Goal: Task Accomplishment & Management: Use online tool/utility

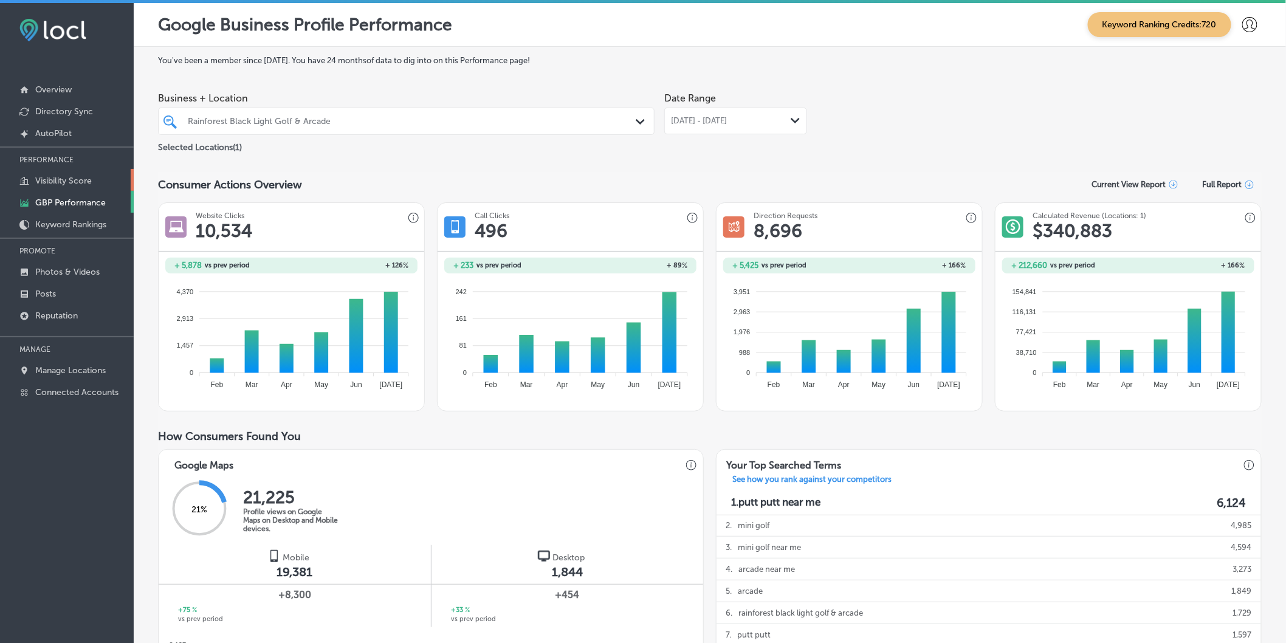
scroll to position [576, 0]
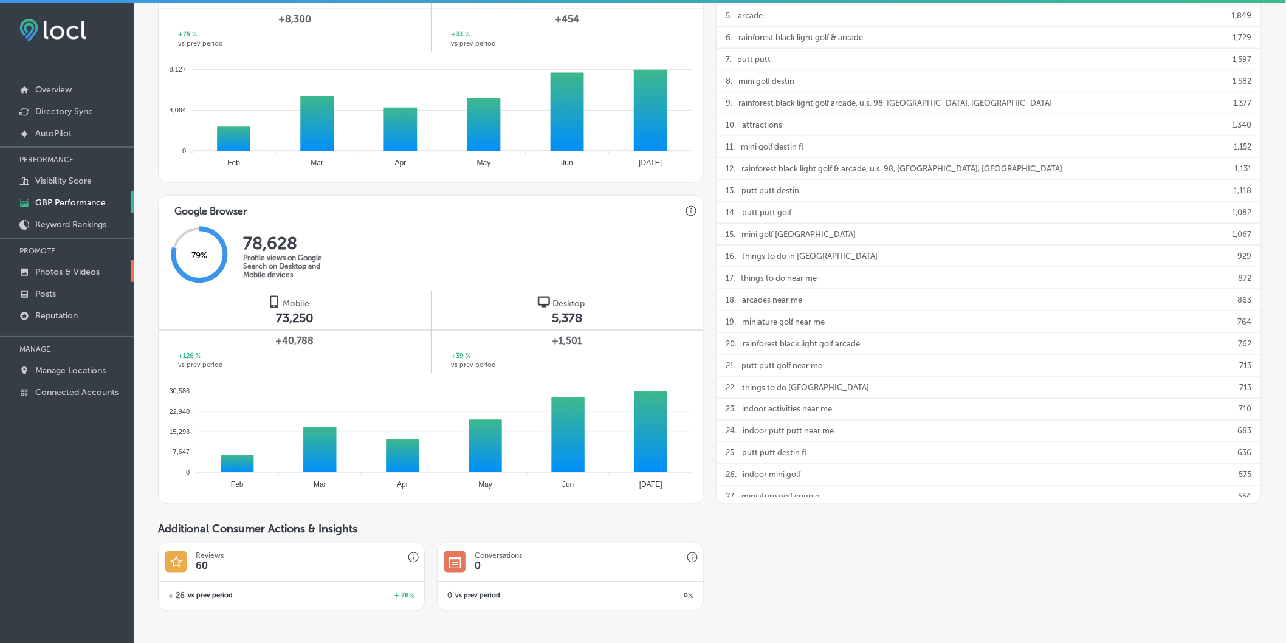
click at [64, 269] on p "Photos & Videos" at bounding box center [67, 272] width 64 height 10
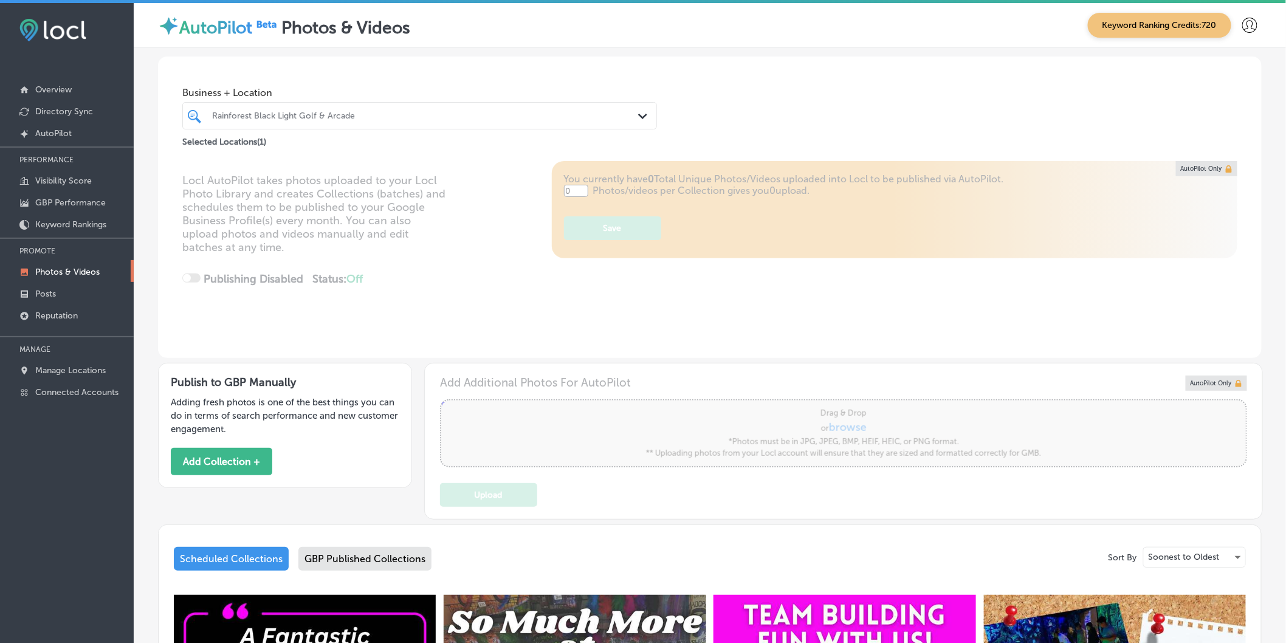
type input "5"
drag, startPoint x: 636, startPoint y: 114, endPoint x: 629, endPoint y: 116, distance: 7.7
click at [638, 114] on icon "Path Created with Sketch." at bounding box center [642, 116] width 9 height 5
click at [731, 104] on div "Business + Location Rainforest Black Light Golf & Arcade Path Created with Sket…" at bounding box center [710, 103] width 1104 height 92
click at [487, 281] on div "Locl AutoPilot takes photos uploaded to your Locl Photo Library and creates Col…" at bounding box center [710, 259] width 1104 height 197
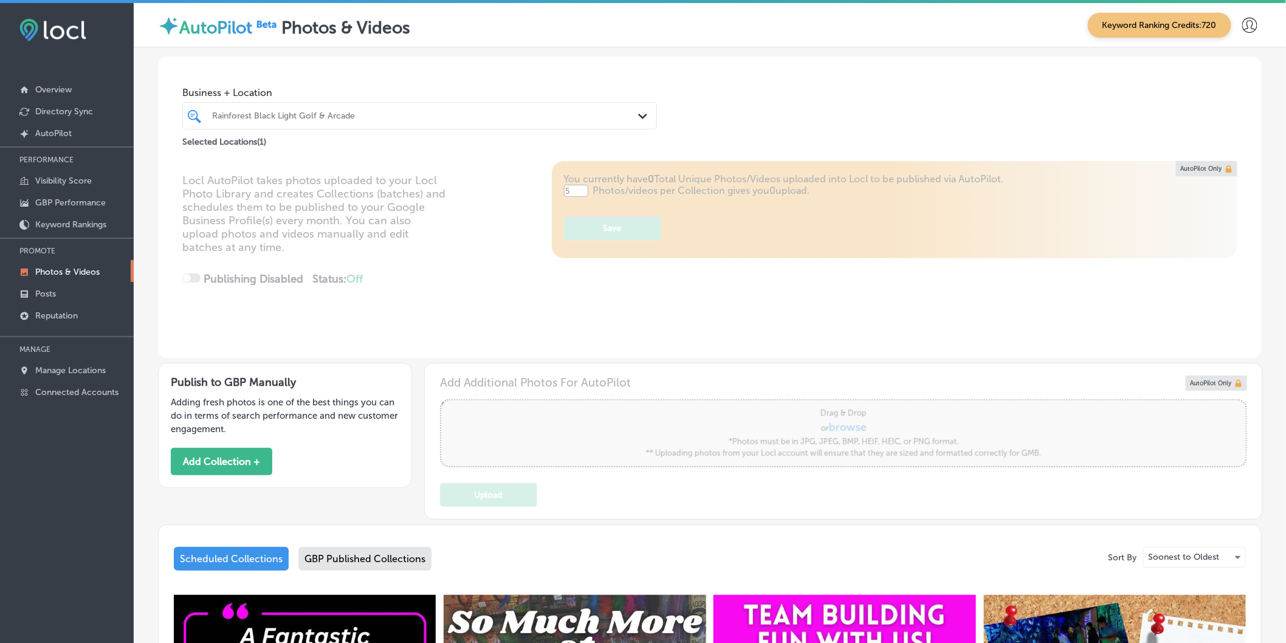
click at [639, 114] on icon "Path Created with Sketch." at bounding box center [642, 116] width 9 height 5
click at [703, 294] on div "Locl AutoPilot takes photos uploaded to your Locl Photo Library and creates Col…" at bounding box center [710, 259] width 1104 height 197
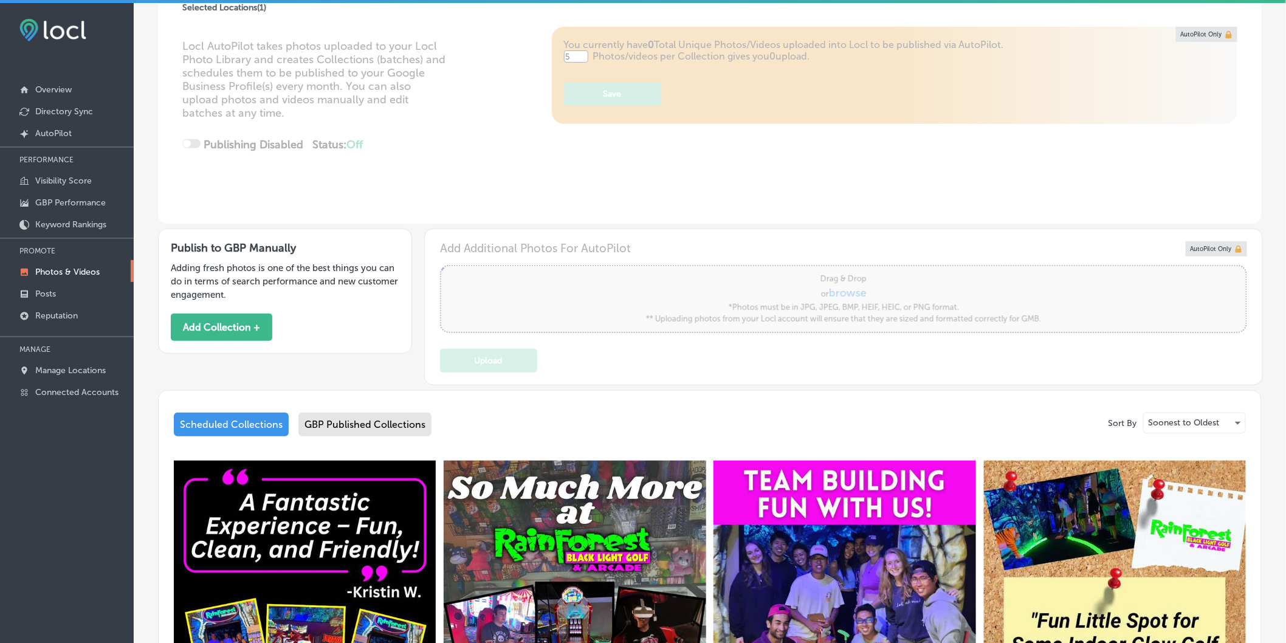
scroll to position [135, 0]
click at [371, 422] on div "GBP Published Collections" at bounding box center [364, 424] width 133 height 24
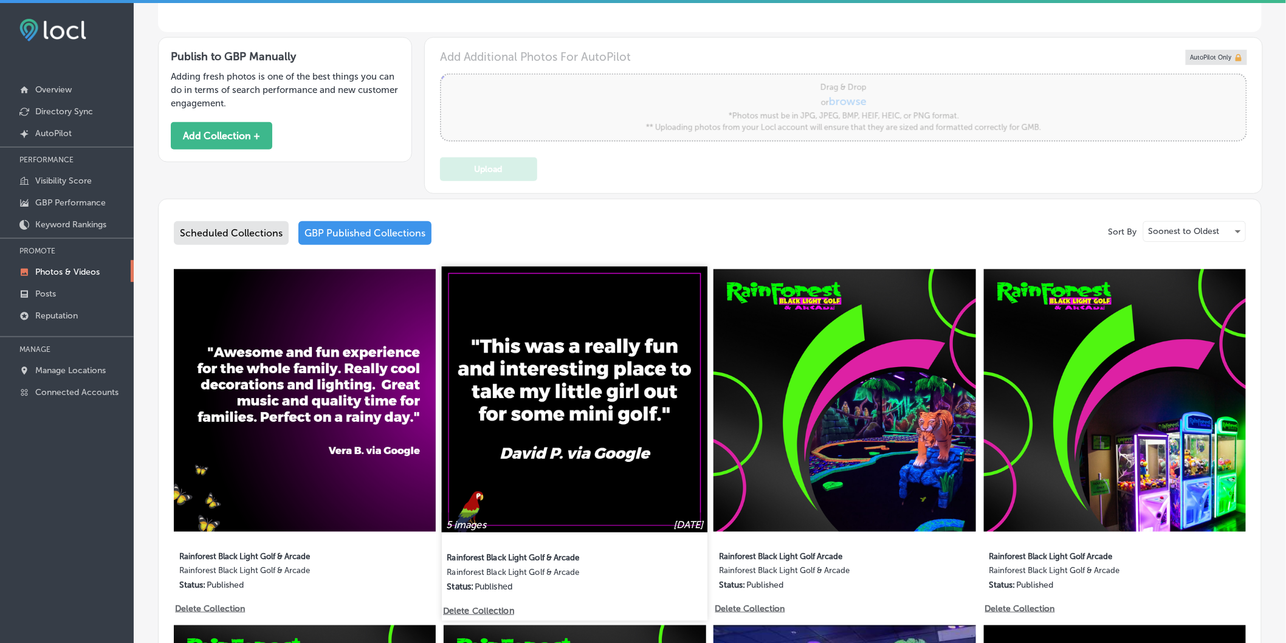
scroll to position [337, 0]
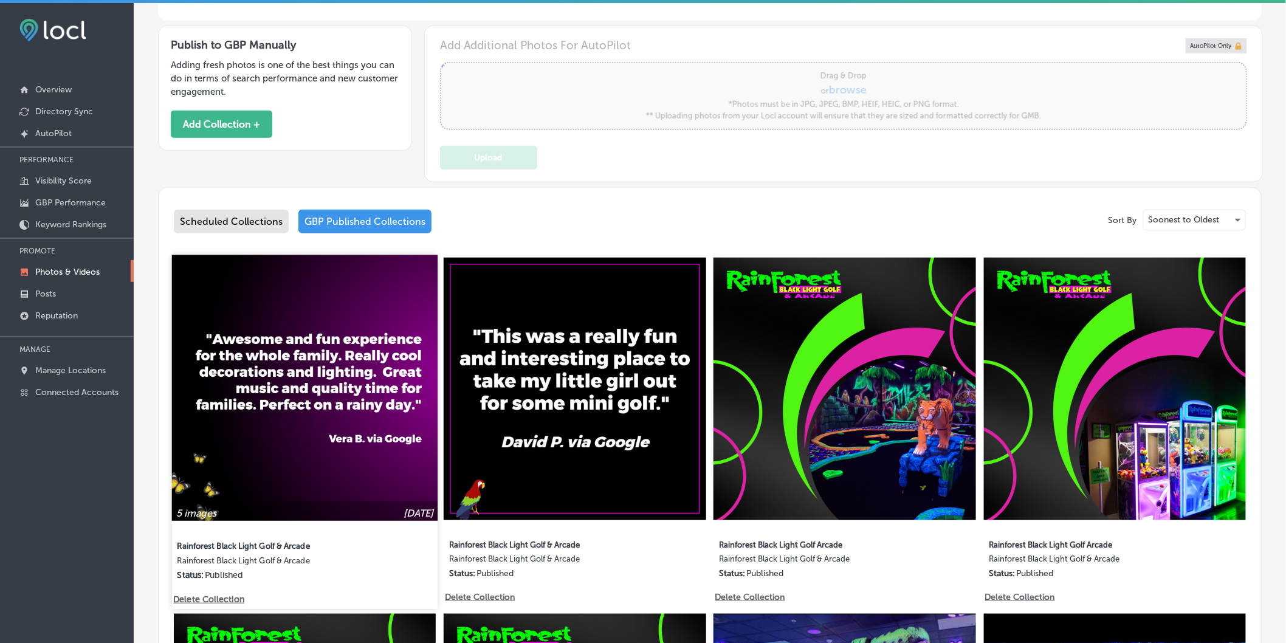
click at [345, 380] on img at bounding box center [305, 388] width 266 height 266
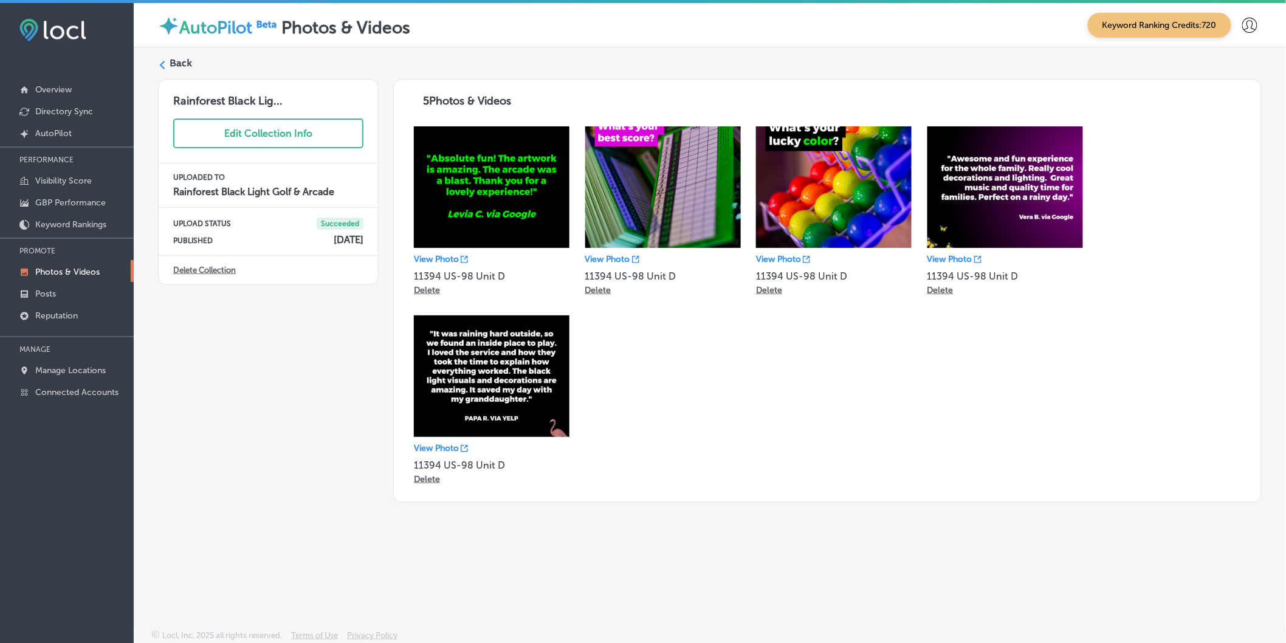
click at [374, 490] on div "Rainforest Black Lig... Edit Collection Info UPLOADED TO Rainforest Black Light…" at bounding box center [268, 291] width 221 height 424
click at [529, 560] on div "Back Rainforest Black Lig... Edit Collection Info UPLOADED TO Rainforest Black …" at bounding box center [710, 309] width 1152 height 525
click at [162, 67] on polygon at bounding box center [162, 65] width 5 height 9
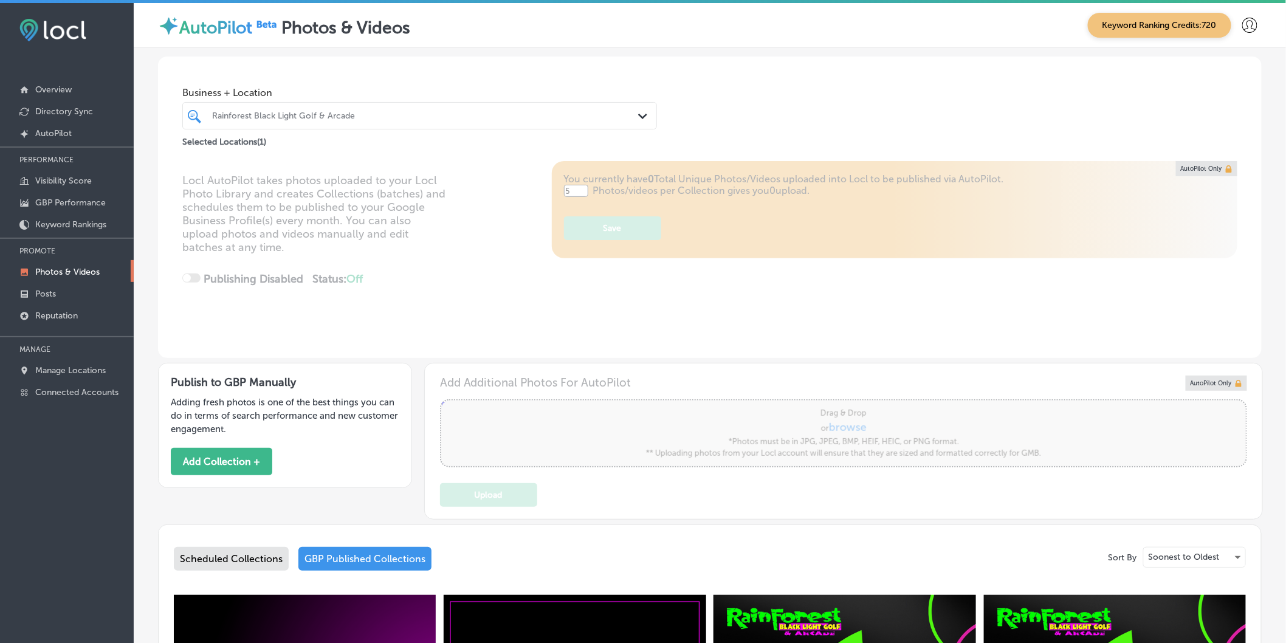
type input "5"
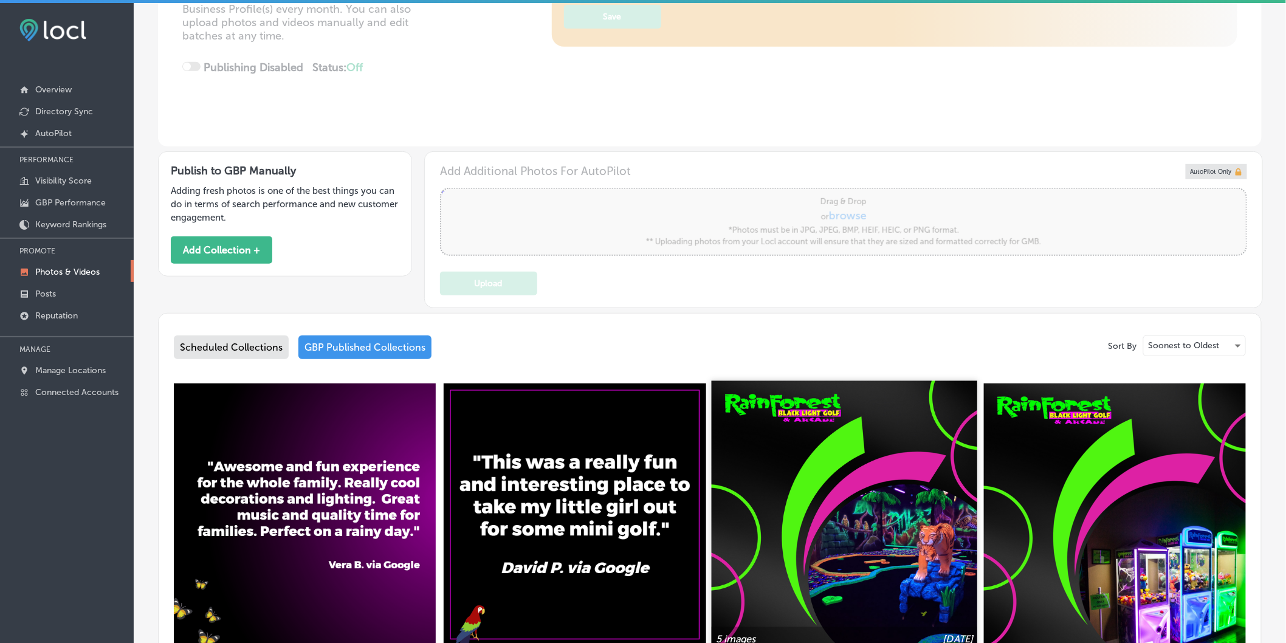
scroll to position [270, 0]
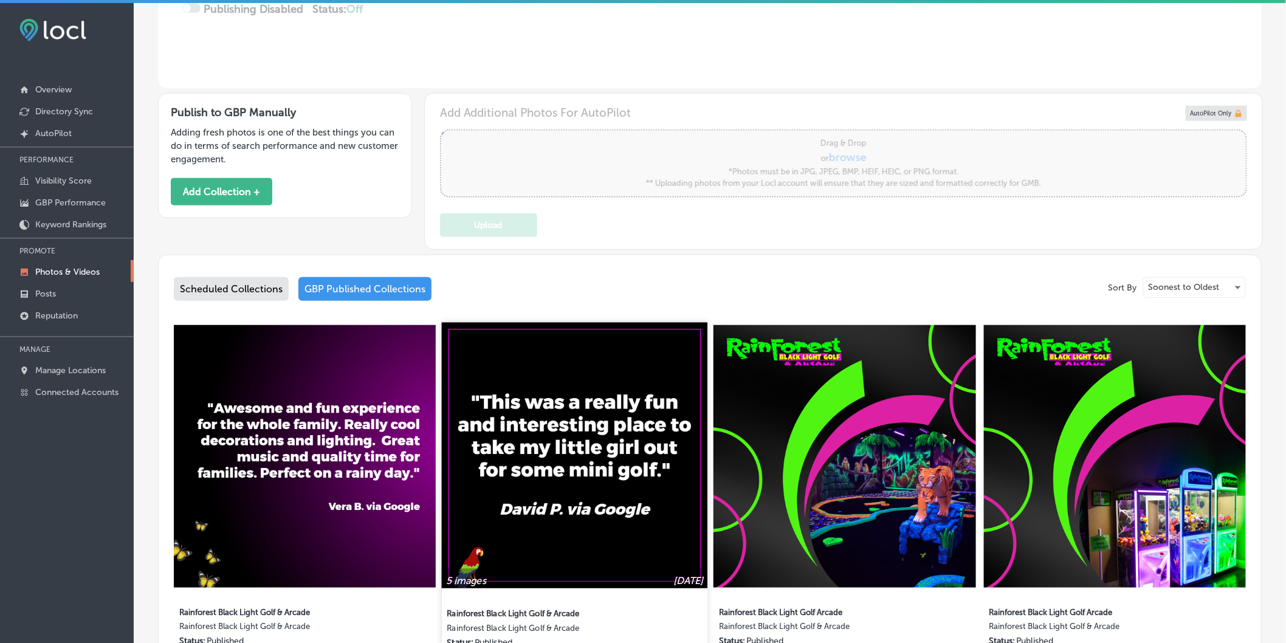
click at [646, 467] on img at bounding box center [575, 456] width 266 height 266
